Goal: Information Seeking & Learning: Stay updated

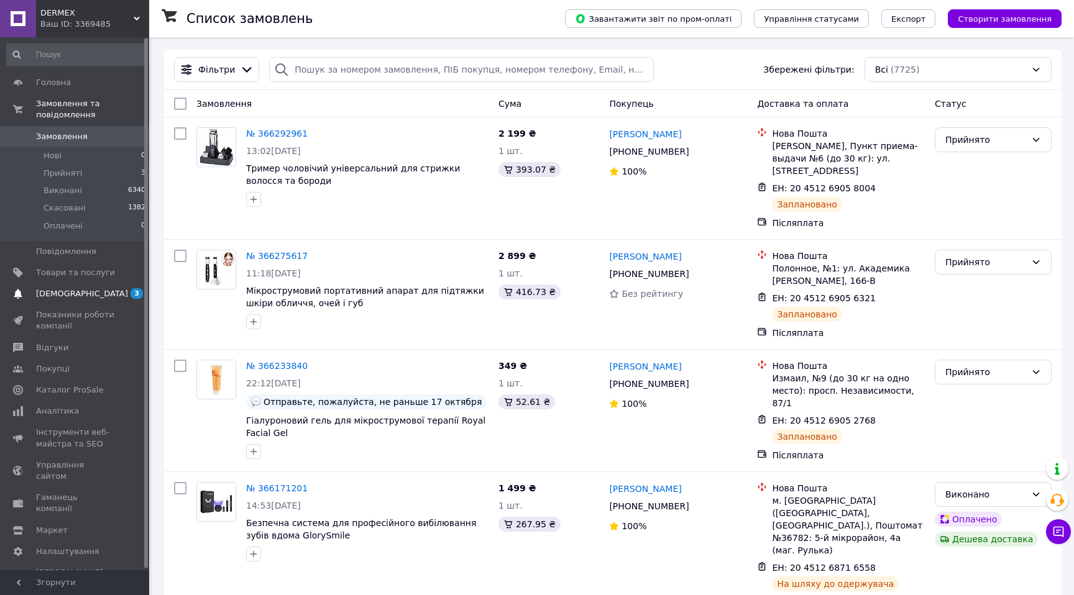
click at [88, 296] on span "[DEMOGRAPHIC_DATA]" at bounding box center [75, 293] width 79 height 11
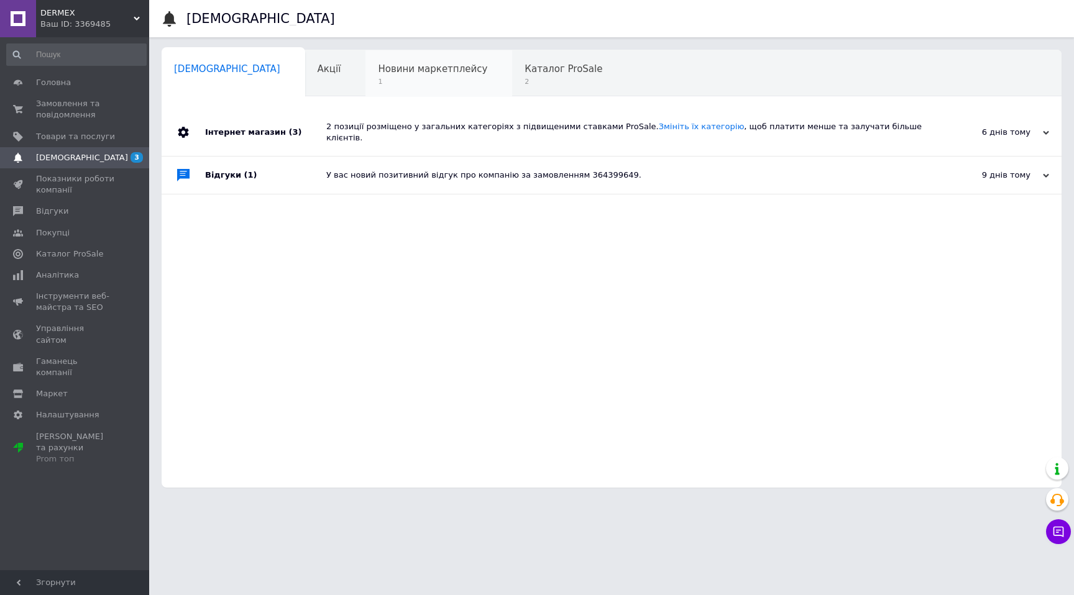
click at [378, 74] on span "Новини маркетплейсу" at bounding box center [432, 68] width 109 height 11
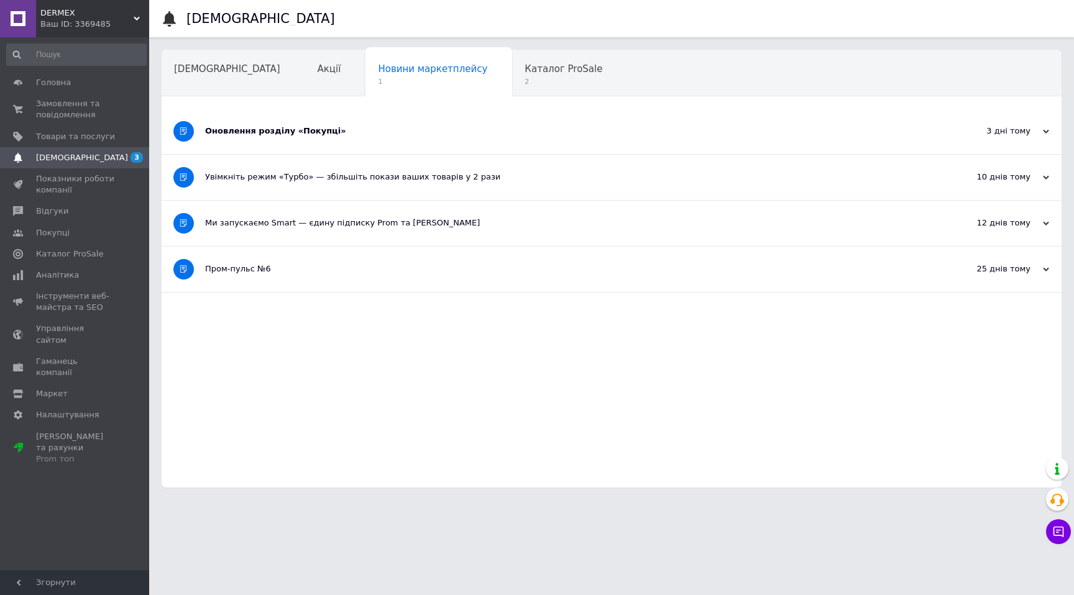
click at [287, 134] on div "Оновлення розділу «Покупці»" at bounding box center [565, 131] width 720 height 11
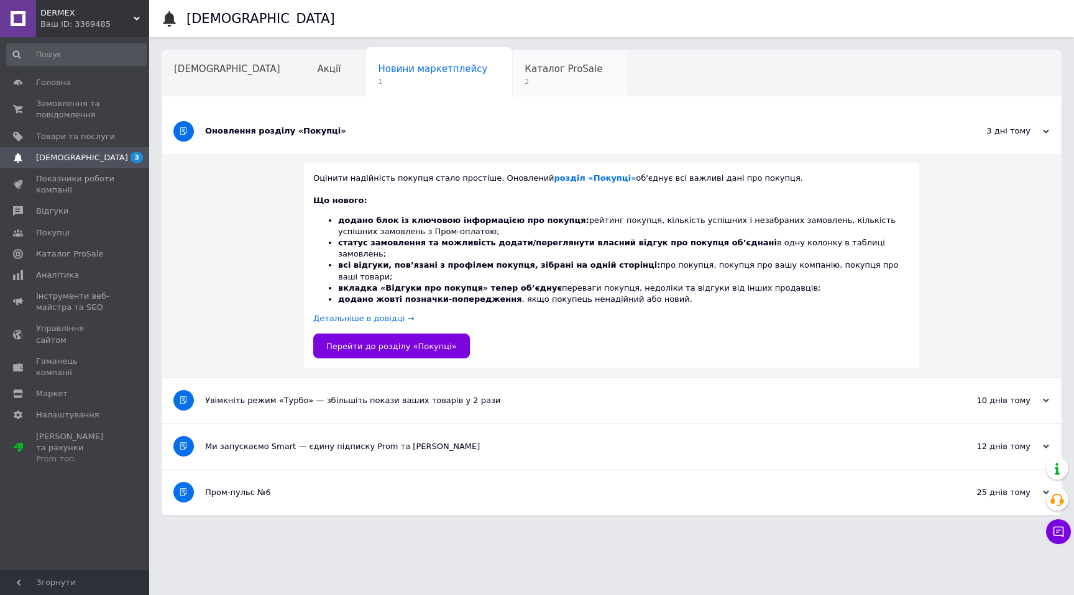
click at [525, 84] on span "2" at bounding box center [564, 81] width 78 height 9
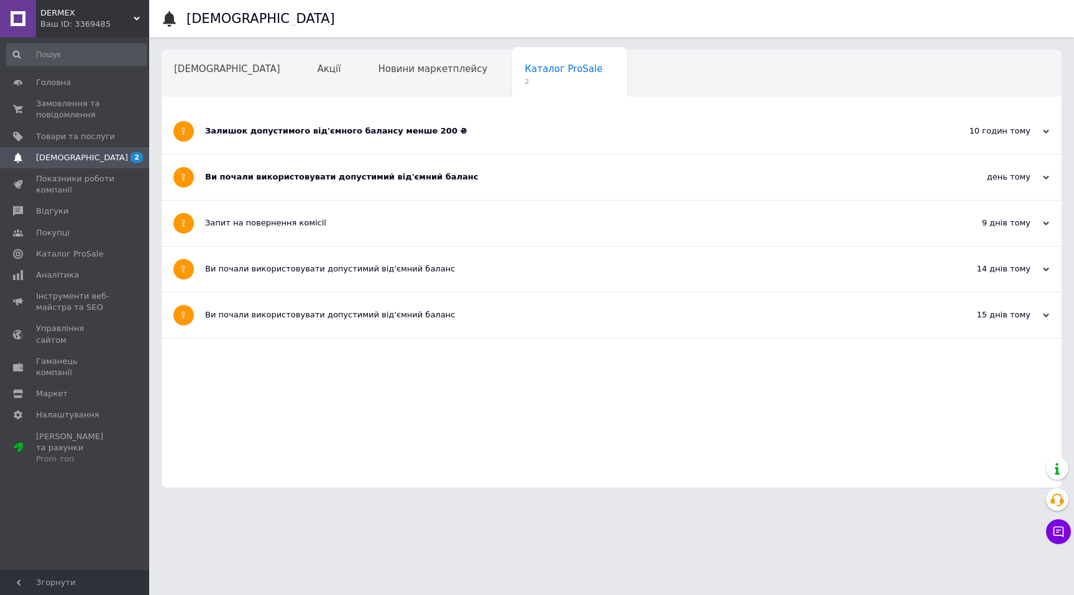
click at [257, 131] on div "Залишок допустимого від'ємного балансу менше 200 ₴" at bounding box center [565, 131] width 720 height 11
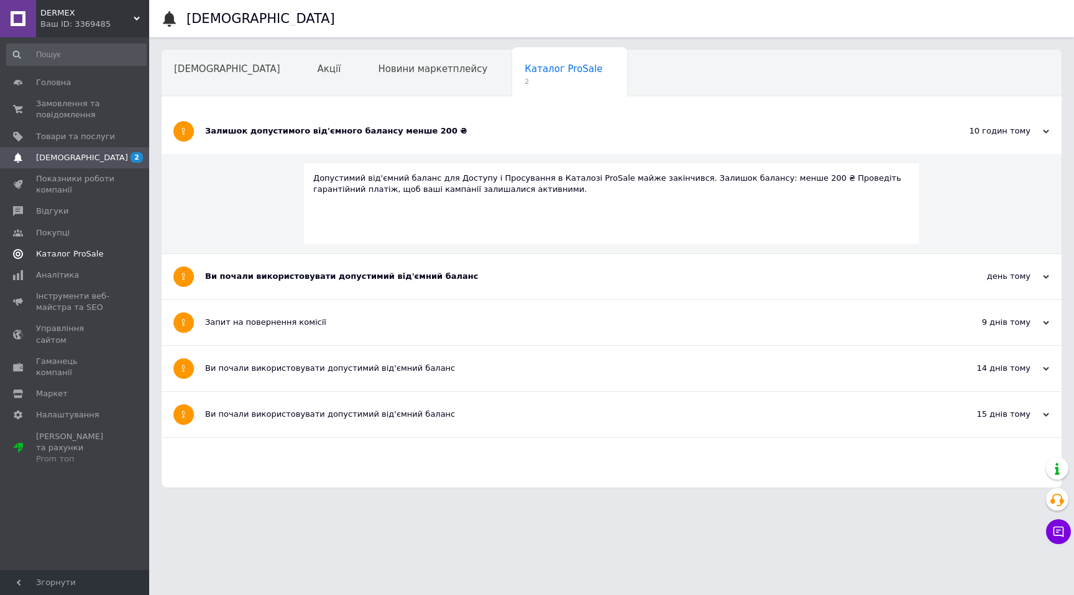
click at [76, 260] on link "Каталог ProSale" at bounding box center [76, 254] width 153 height 21
